Goal: Transaction & Acquisition: Purchase product/service

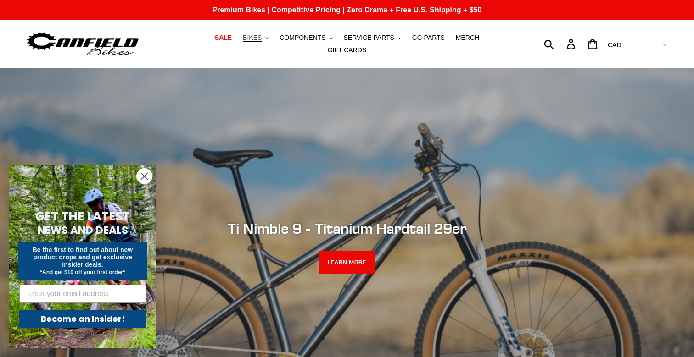
click at [243, 42] on span "BIKES" at bounding box center [252, 38] width 19 height 8
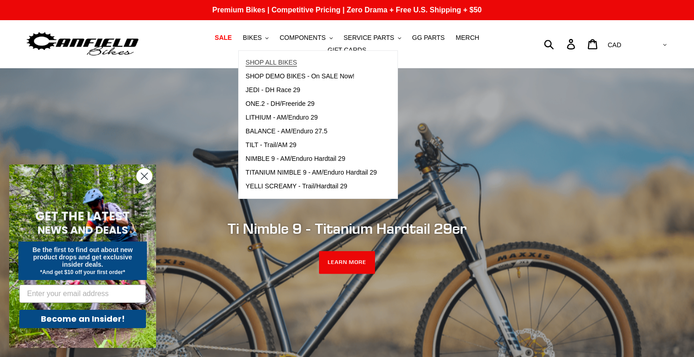
click at [245, 67] on span "SHOP ALL BIKES" at bounding box center [270, 63] width 51 height 8
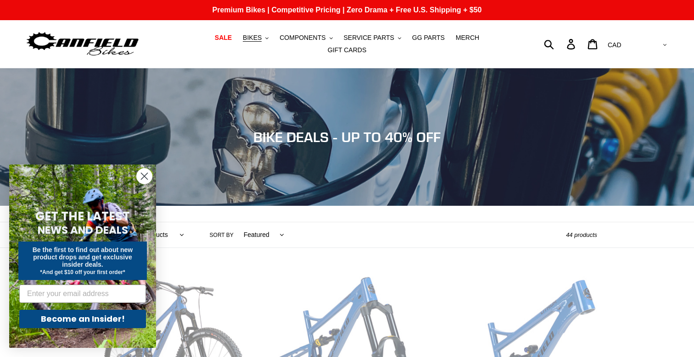
click at [145, 170] on circle "Close dialog" at bounding box center [144, 176] width 15 height 15
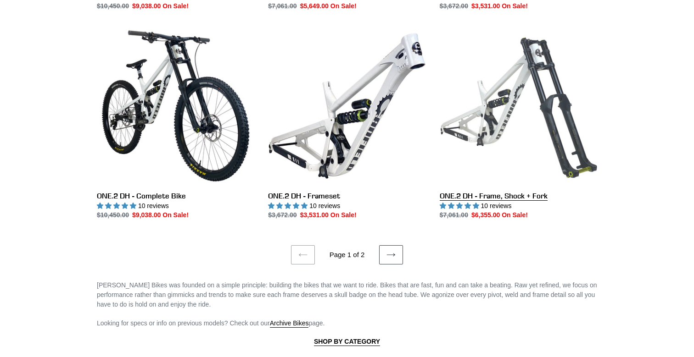
scroll to position [1721, 0]
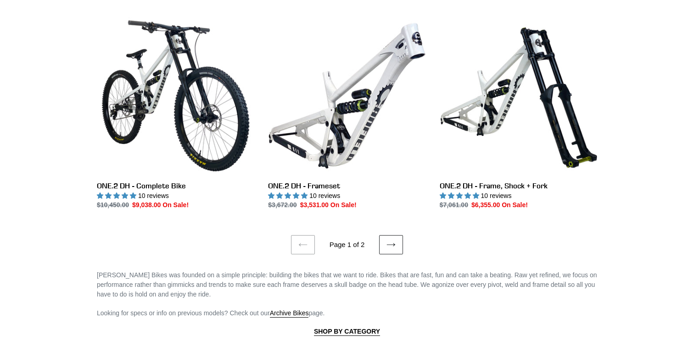
click at [394, 240] on icon at bounding box center [390, 244] width 9 height 9
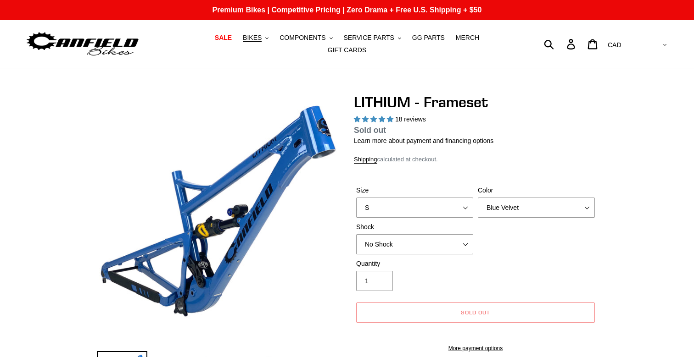
select select "highest-rating"
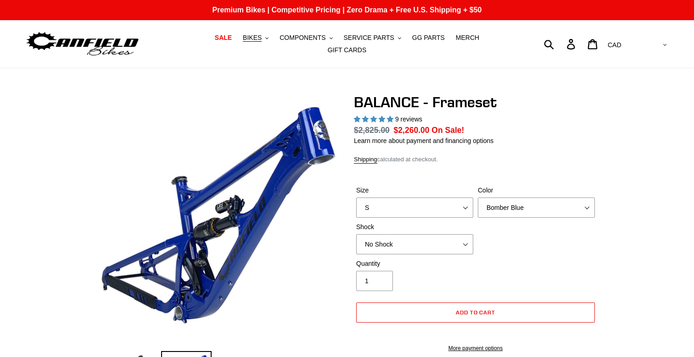
select select "highest-rating"
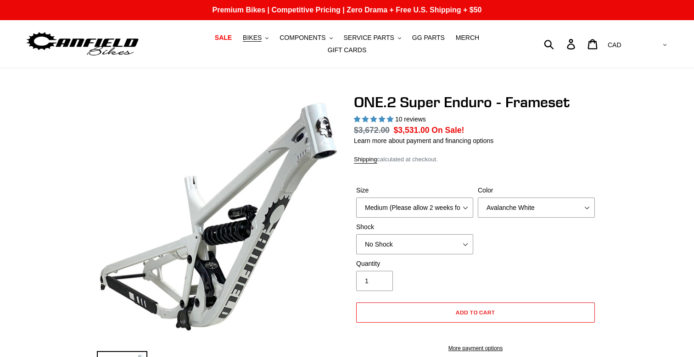
select select "highest-rating"
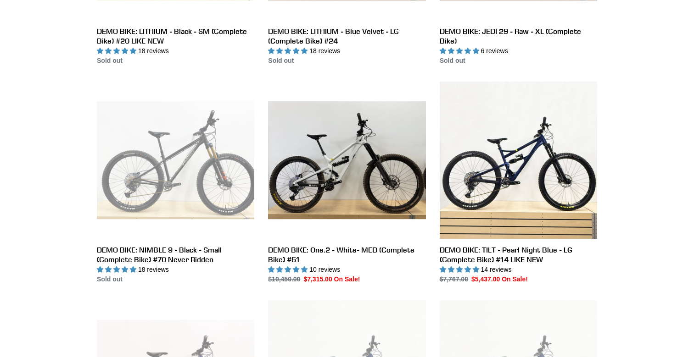
scroll to position [636, 0]
